Goal: Contribute content

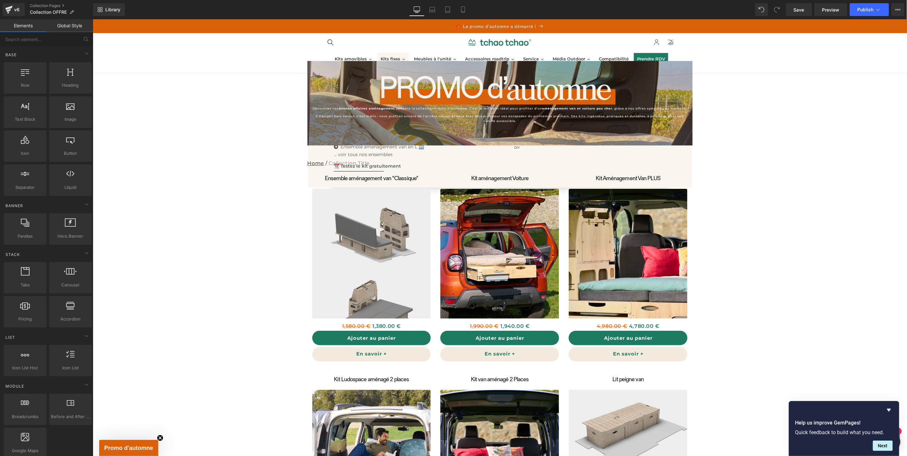
click at [395, 60] on span "Kits fixes" at bounding box center [390, 58] width 20 height 6
click at [391, 57] on span "Kits fixes" at bounding box center [390, 58] width 20 height 6
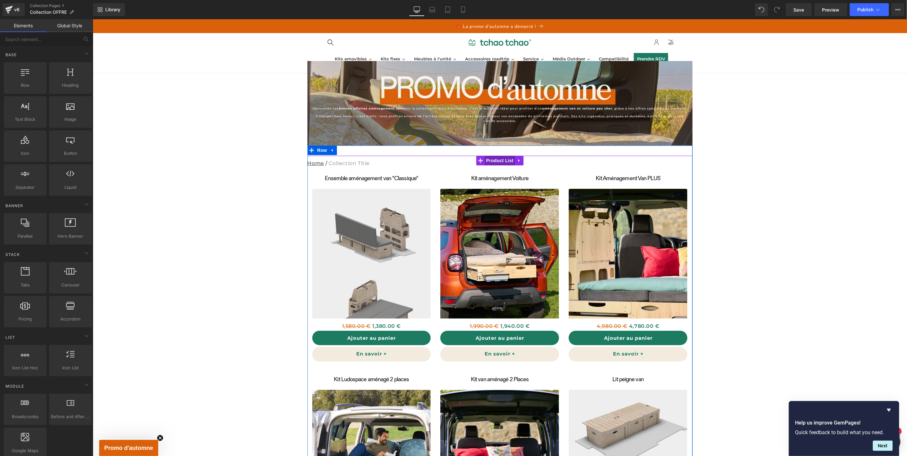
click at [492, 158] on div "Ensemble aménagement van "Classique" (P) Title Sale Off (P) Image 1,580.00 € 1,…" at bounding box center [499, 367] width 385 height 424
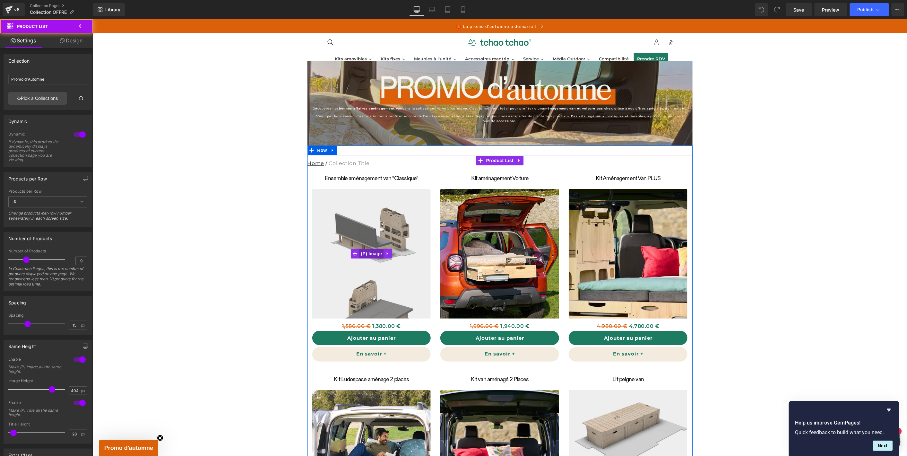
click at [373, 232] on img at bounding box center [370, 253] width 119 height 130
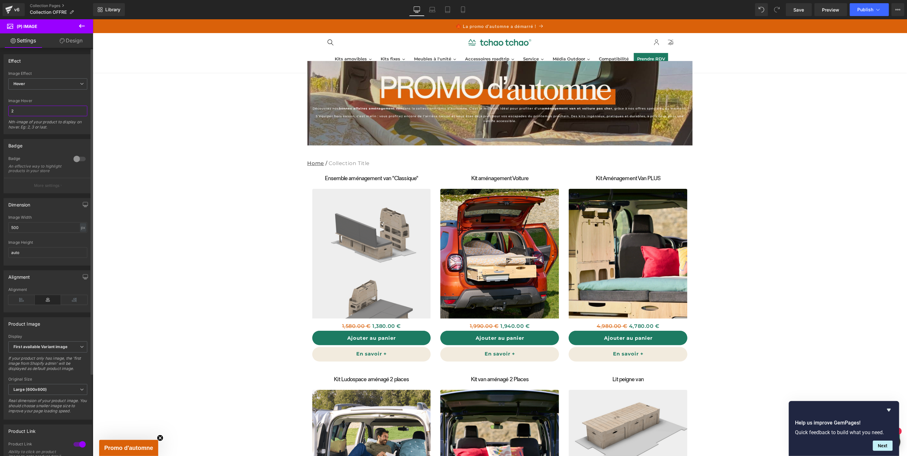
click at [35, 114] on input "2" at bounding box center [47, 111] width 79 height 11
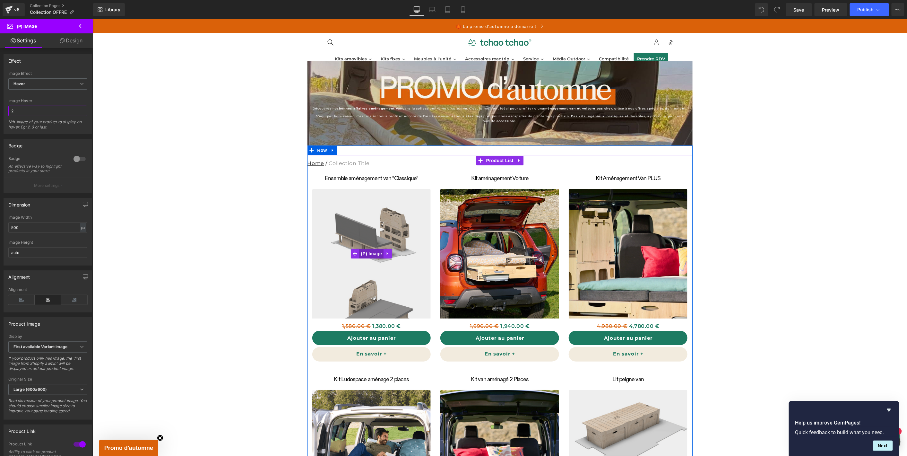
click at [371, 251] on div "Sale Off (P) Image" at bounding box center [371, 253] width 119 height 130
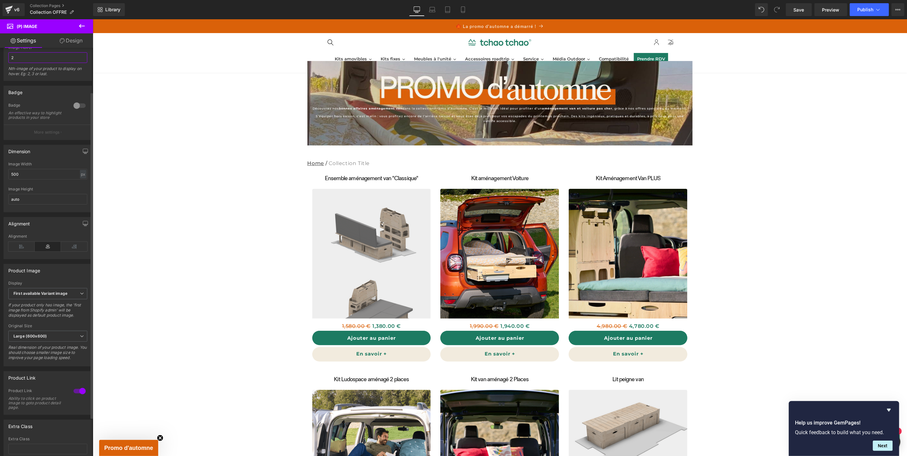
scroll to position [55, 0]
click at [57, 297] on span "First available Variant image" at bounding box center [47, 291] width 79 height 11
click at [55, 315] on div "First image from Shopify admin" at bounding box center [46, 319] width 57 height 9
click at [58, 297] on span "First image from Shopify admin" at bounding box center [47, 291] width 79 height 11
click at [55, 304] on li "First available Variant image" at bounding box center [46, 308] width 76 height 10
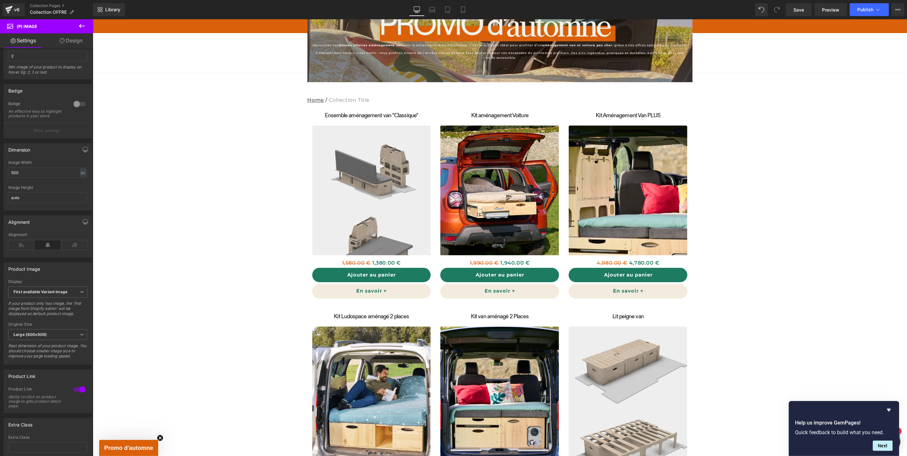
scroll to position [0, 0]
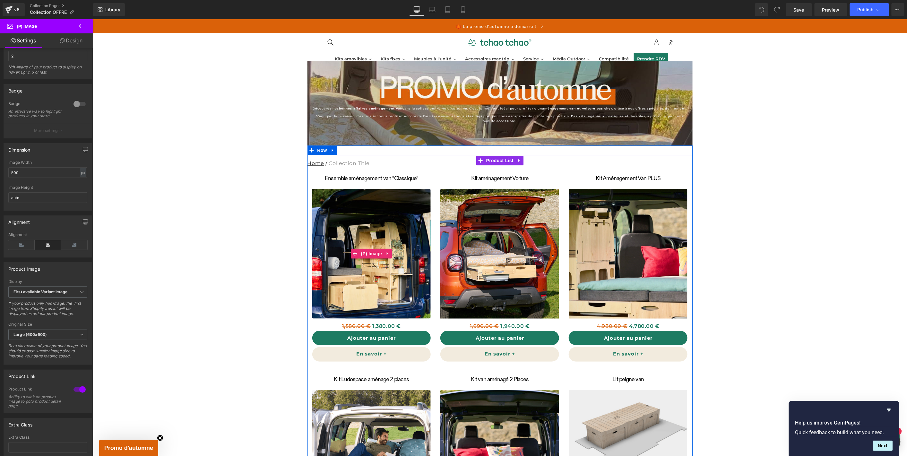
click at [372, 234] on img at bounding box center [370, 253] width 119 height 130
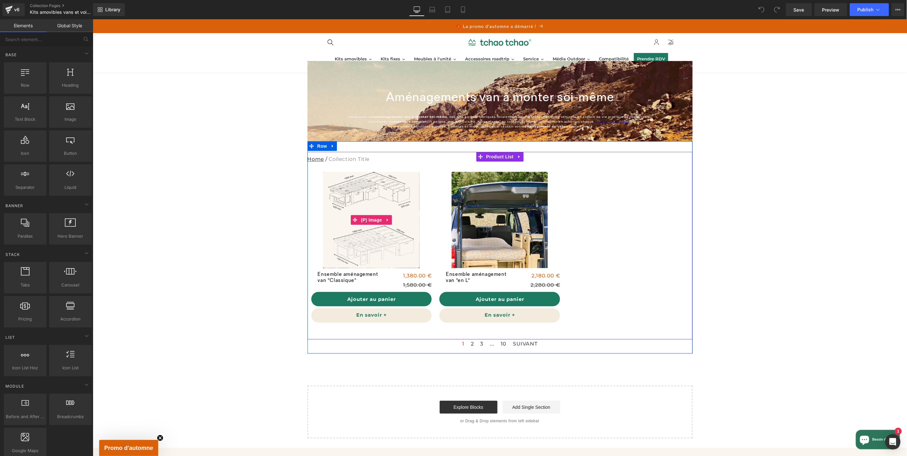
click at [373, 187] on img at bounding box center [371, 219] width 96 height 96
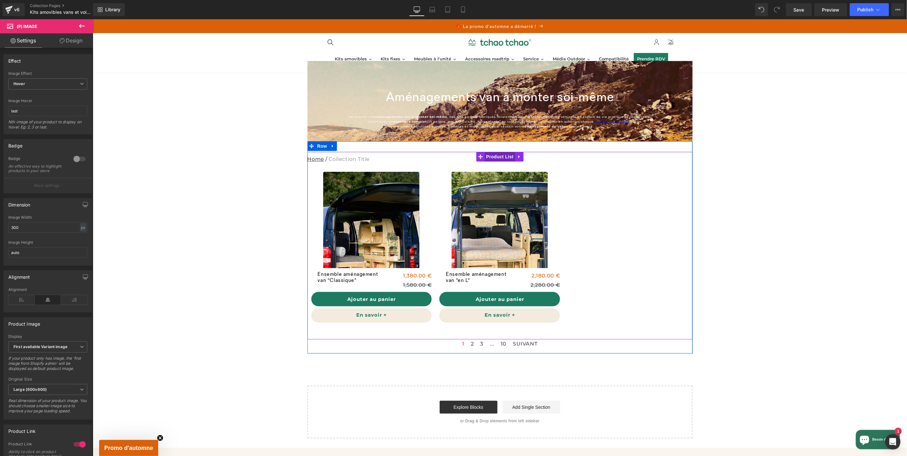
click at [497, 155] on div "Sale Off (P) Image Ensemble aménagement van "Classique" (P) Title 1,380.00 € 1,…" at bounding box center [499, 244] width 385 height 187
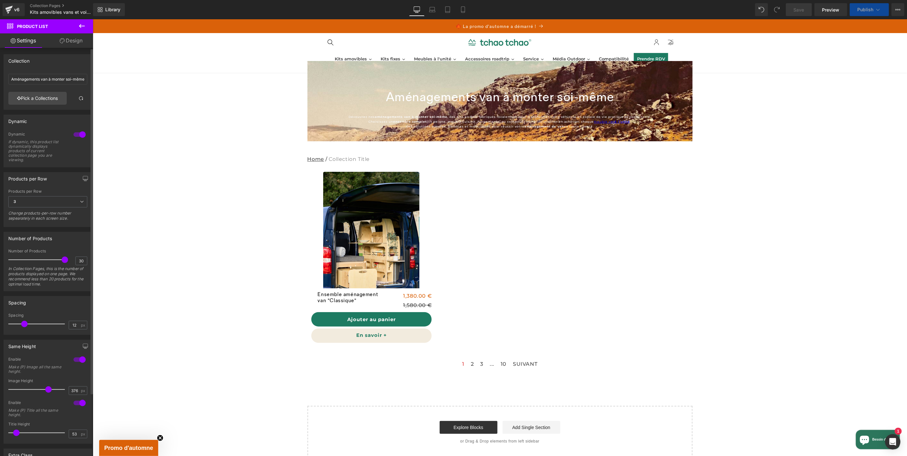
drag, startPoint x: 38, startPoint y: 390, endPoint x: 47, endPoint y: 389, distance: 9.7
click at [47, 389] on span at bounding box center [48, 389] width 6 height 6
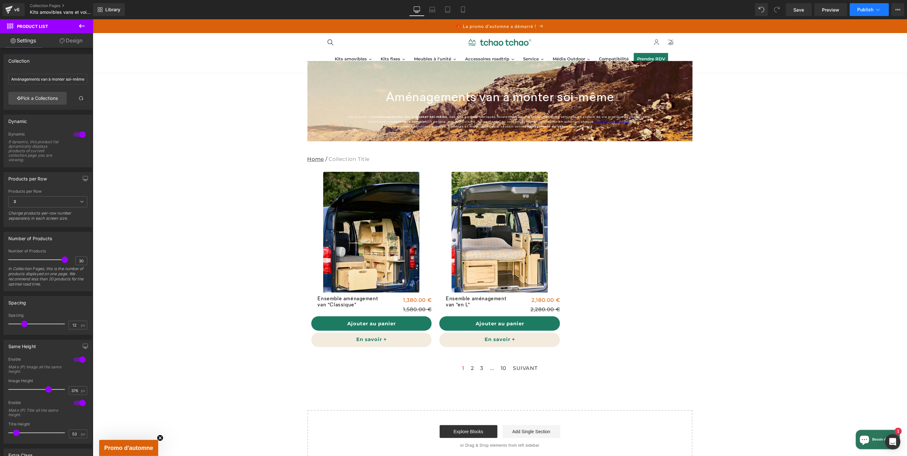
click at [864, 9] on span "Publish" at bounding box center [865, 9] width 16 height 5
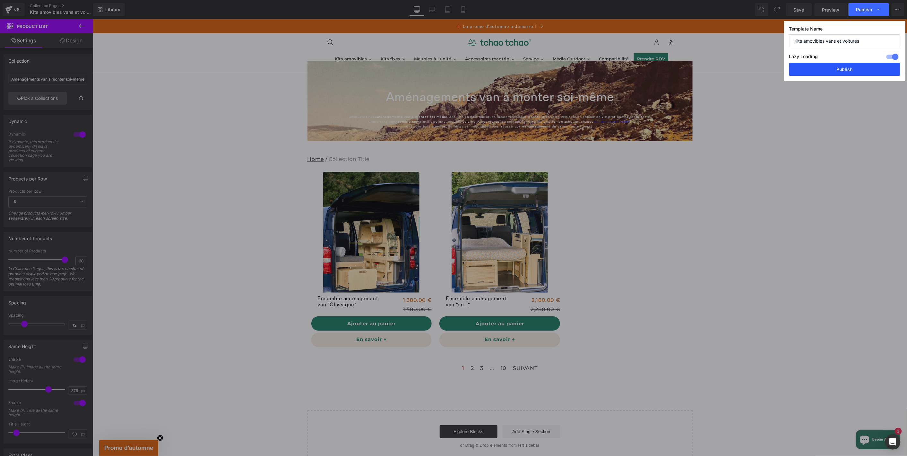
click at [842, 68] on button "Publish" at bounding box center [844, 69] width 111 height 13
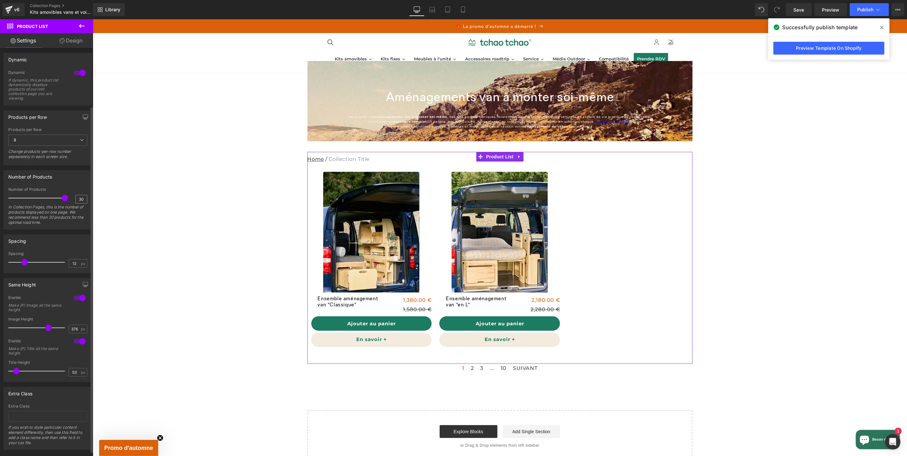
scroll to position [74, 0]
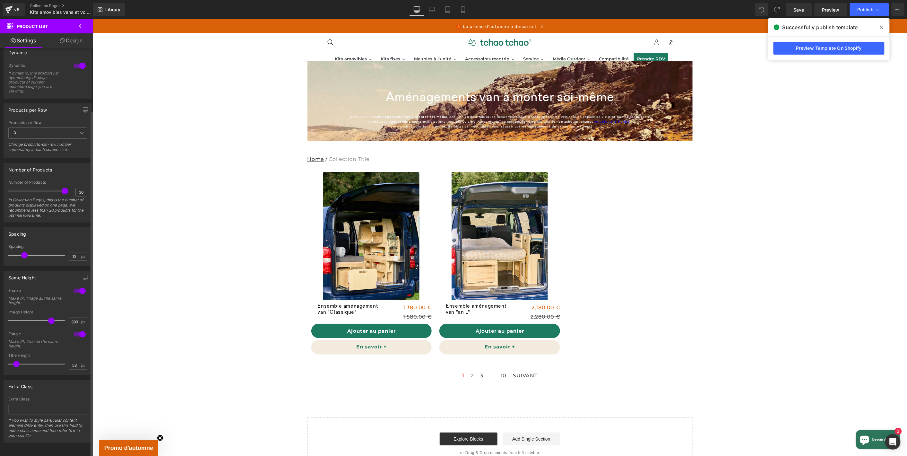
type input "401"
drag, startPoint x: 49, startPoint y: 315, endPoint x: 52, endPoint y: 315, distance: 3.2
click at [52, 317] on span at bounding box center [51, 320] width 6 height 6
click at [859, 7] on span "Publish" at bounding box center [865, 9] width 16 height 5
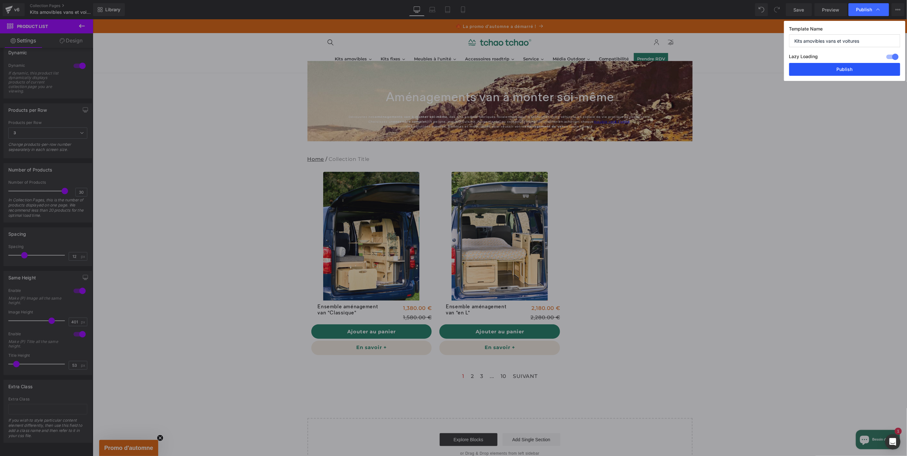
drag, startPoint x: 836, startPoint y: 71, endPoint x: 742, endPoint y: 47, distance: 96.4
click at [836, 71] on button "Publish" at bounding box center [844, 69] width 111 height 13
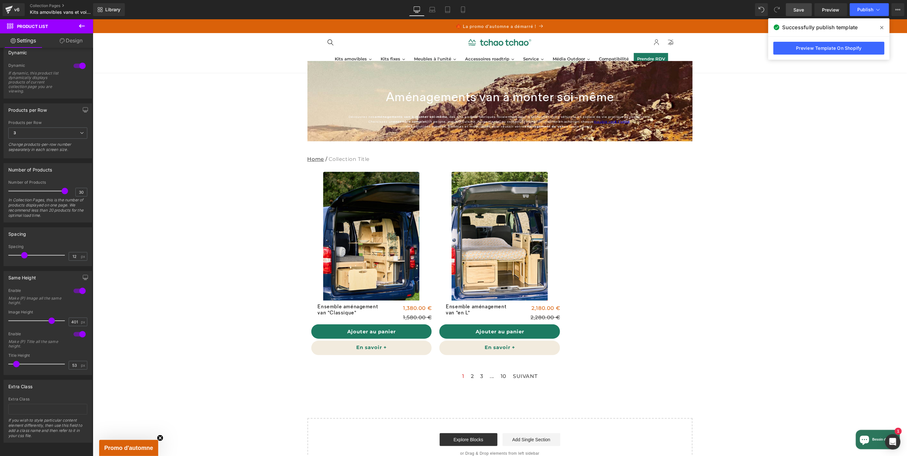
click at [794, 9] on link "Save" at bounding box center [799, 9] width 26 height 13
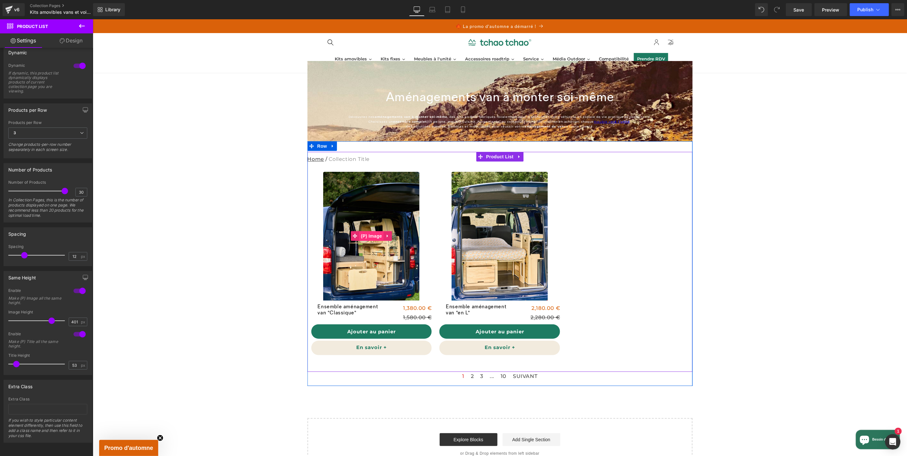
click at [368, 232] on div "Sale Off (P) Image" at bounding box center [371, 235] width 121 height 129
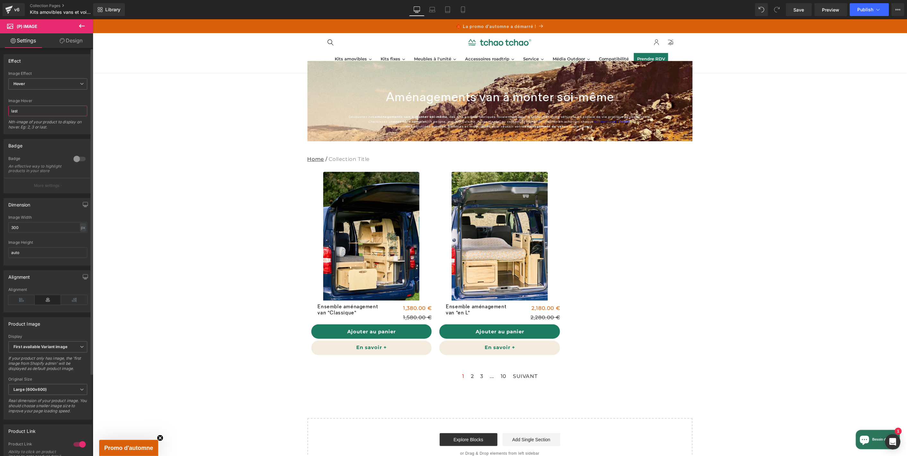
click at [40, 115] on input "last" at bounding box center [47, 111] width 79 height 11
click at [41, 115] on input "last" at bounding box center [47, 111] width 79 height 11
type input "2"
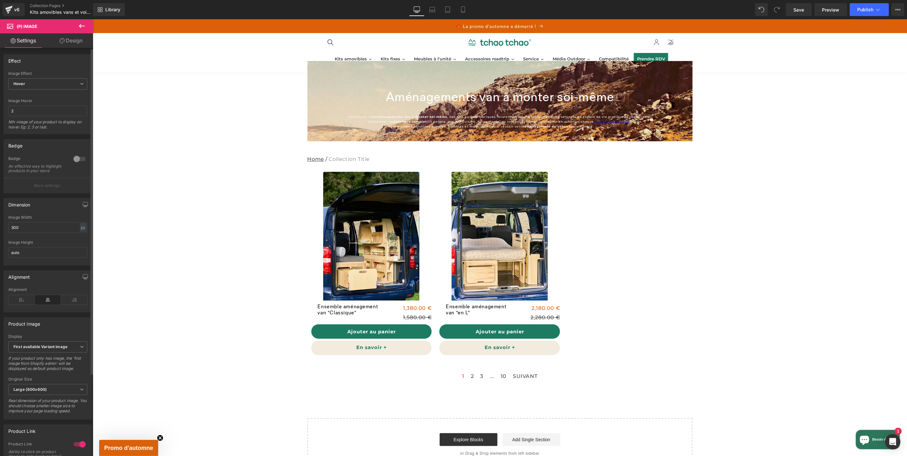
click at [70, 104] on div "Image Hover 2 Nth-image of your product to display on hover. Eg: 2, 3 or last." at bounding box center [47, 115] width 79 height 35
click at [862, 8] on span "Publish" at bounding box center [865, 9] width 16 height 5
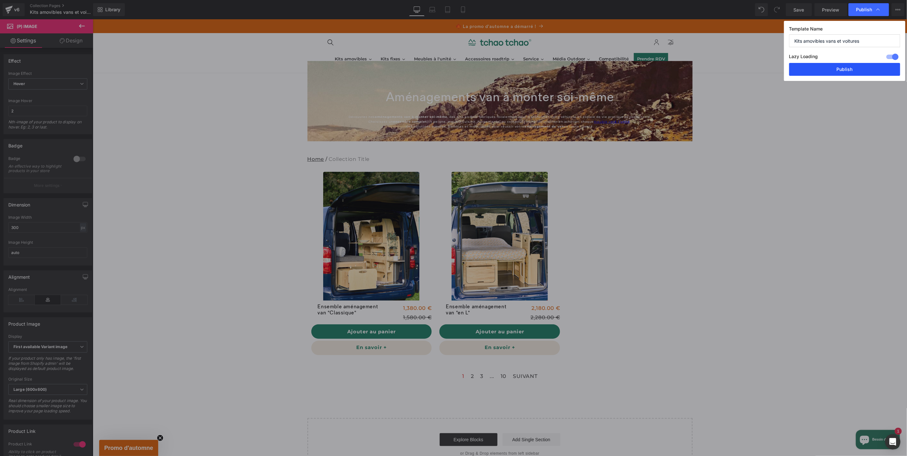
click at [840, 65] on button "Publish" at bounding box center [844, 69] width 111 height 13
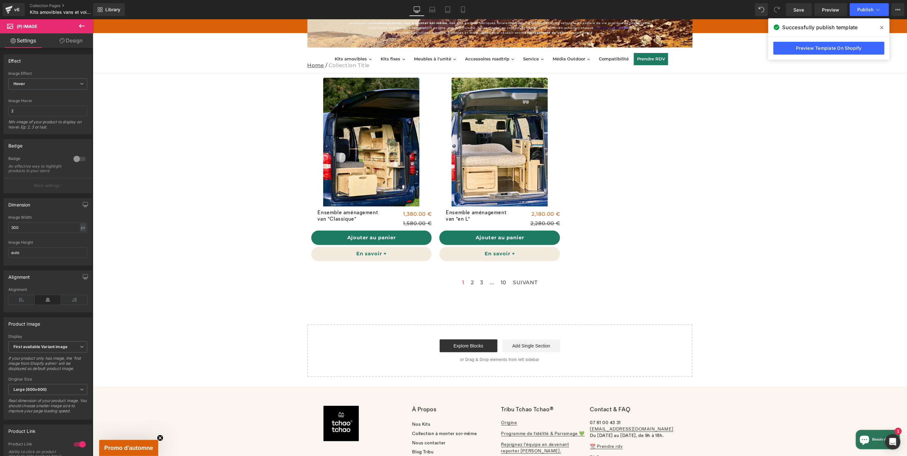
scroll to position [0, 0]
